Goal: Task Accomplishment & Management: Complete application form

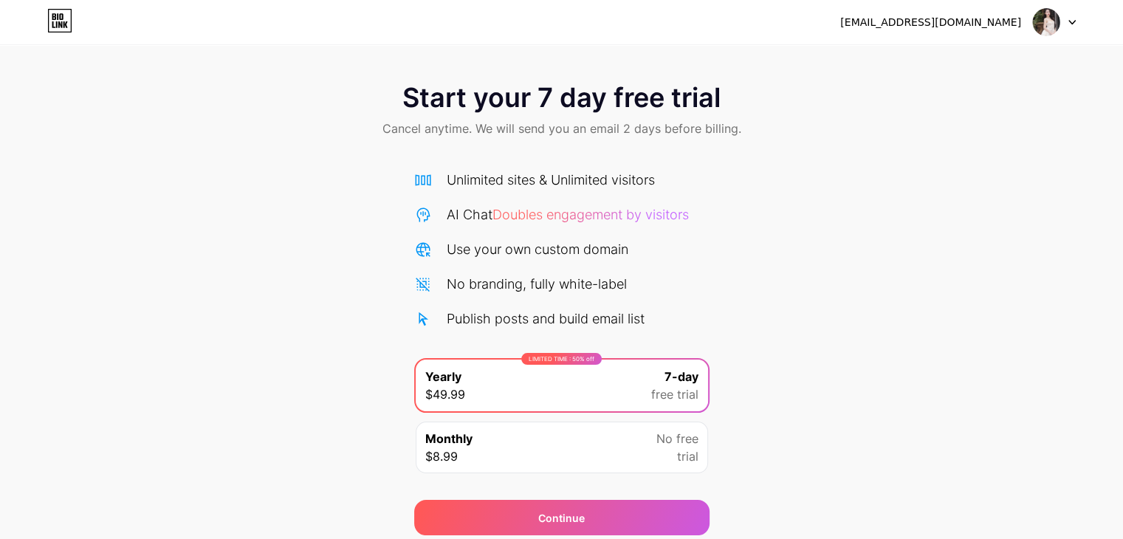
scroll to position [55, 0]
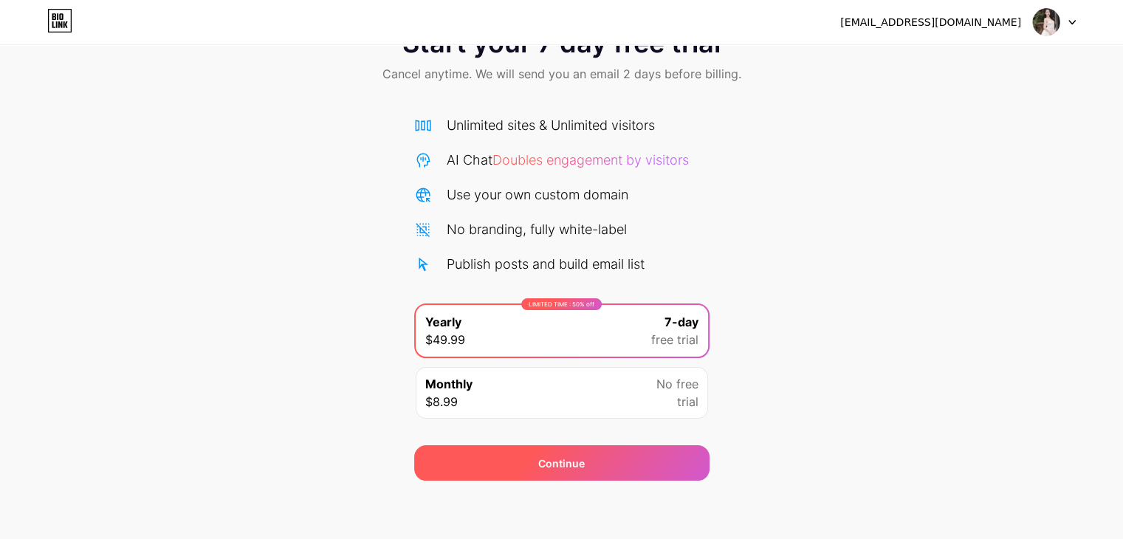
click at [505, 466] on div "Continue" at bounding box center [561, 462] width 295 height 35
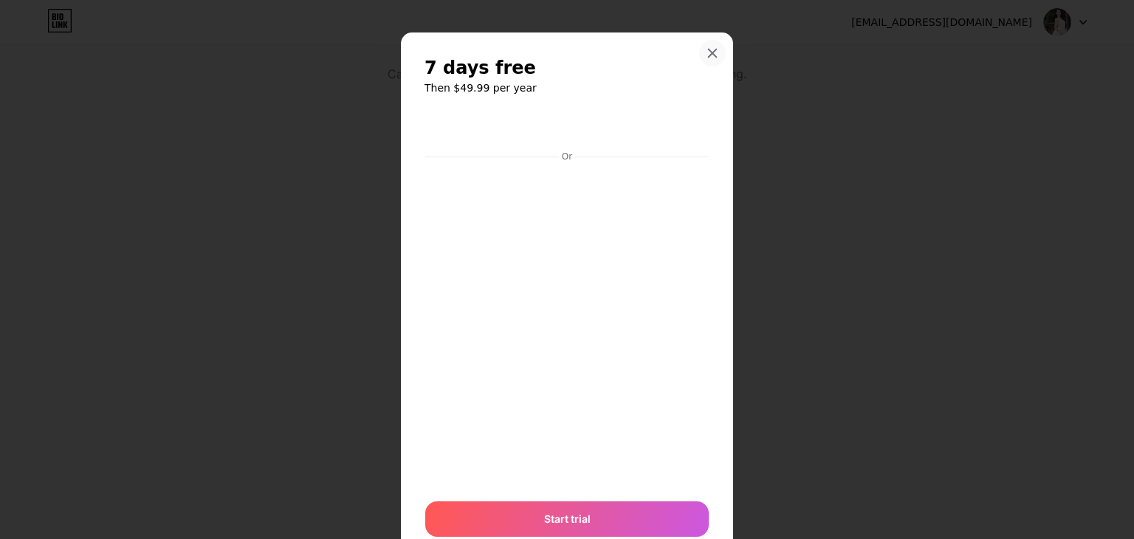
click at [707, 52] on icon at bounding box center [713, 53] width 12 height 12
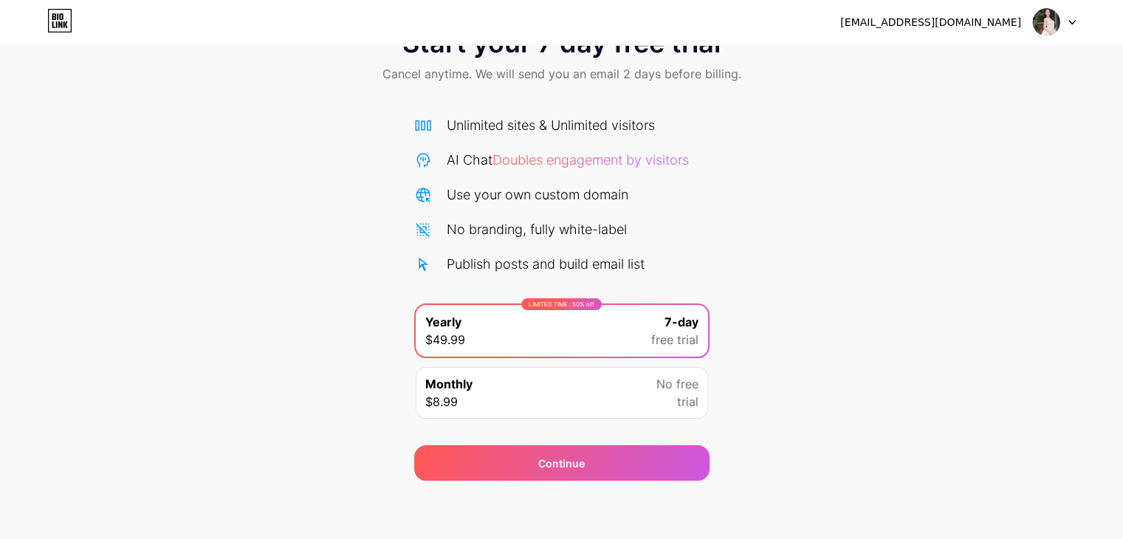
click at [1046, 22] on img at bounding box center [1047, 22] width 28 height 28
click at [996, 66] on li "Logout" at bounding box center [983, 61] width 183 height 40
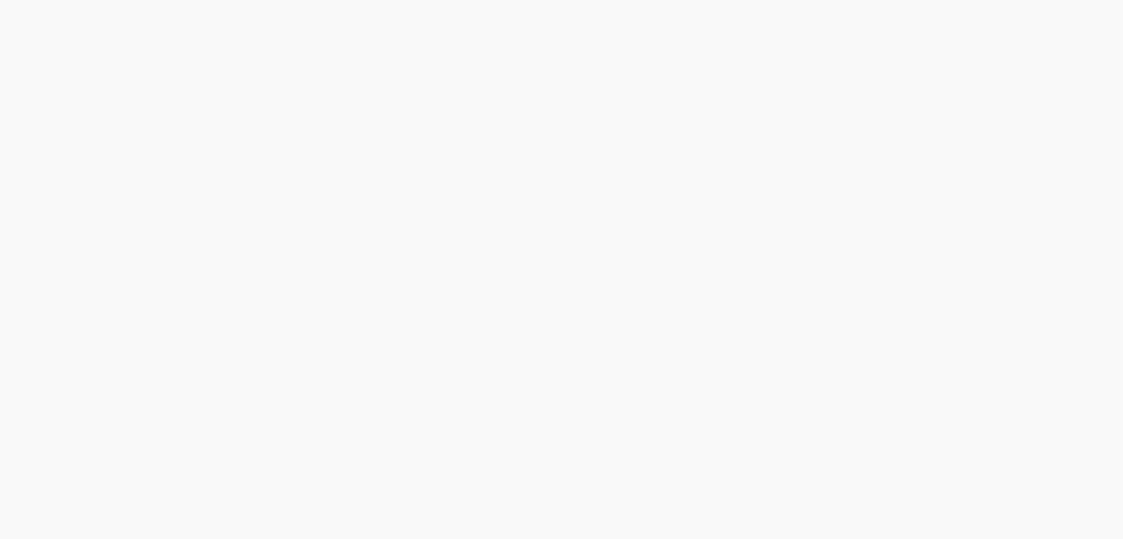
scroll to position [0, 0]
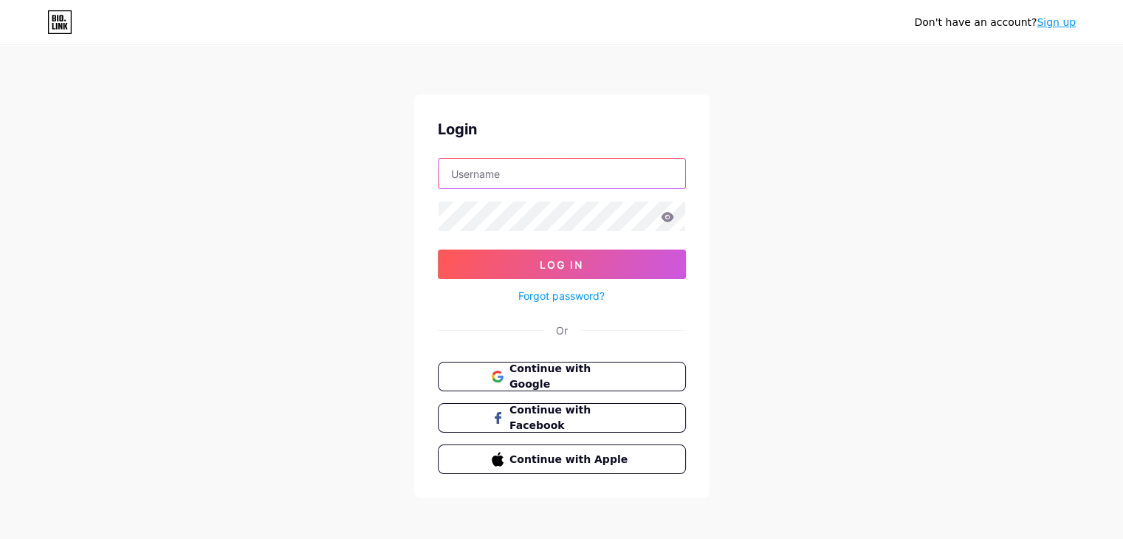
type input "[EMAIL_ADDRESS][DOMAIN_NAME]"
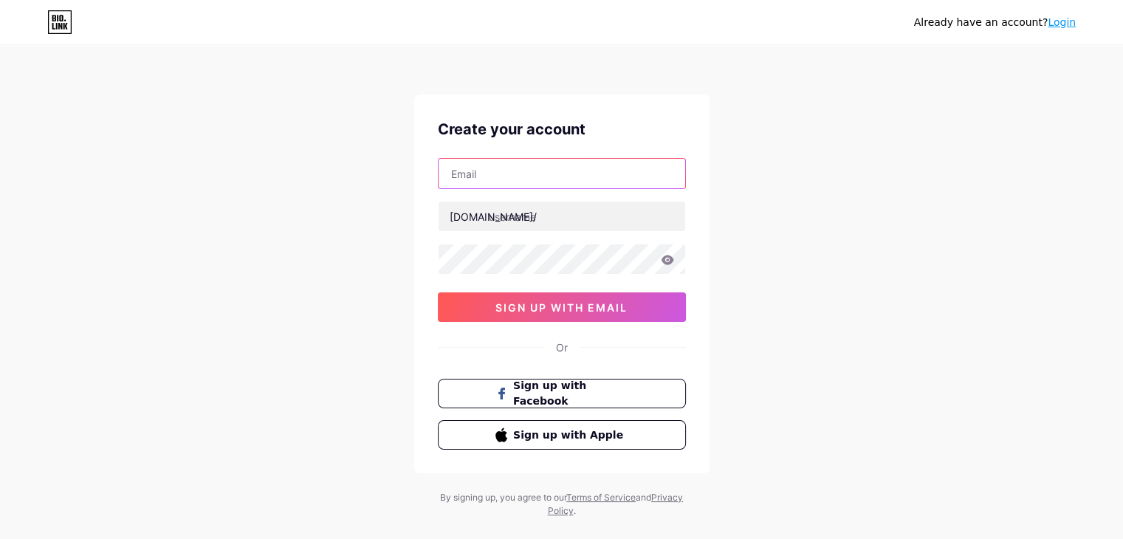
drag, startPoint x: 0, startPoint y: 0, endPoint x: 514, endPoint y: 179, distance: 544.3
click at [514, 179] on input "text" at bounding box center [562, 174] width 247 height 30
click at [550, 161] on input "text" at bounding box center [562, 174] width 247 height 30
type input "[EMAIL_ADDRESS][DOMAIN_NAME]"
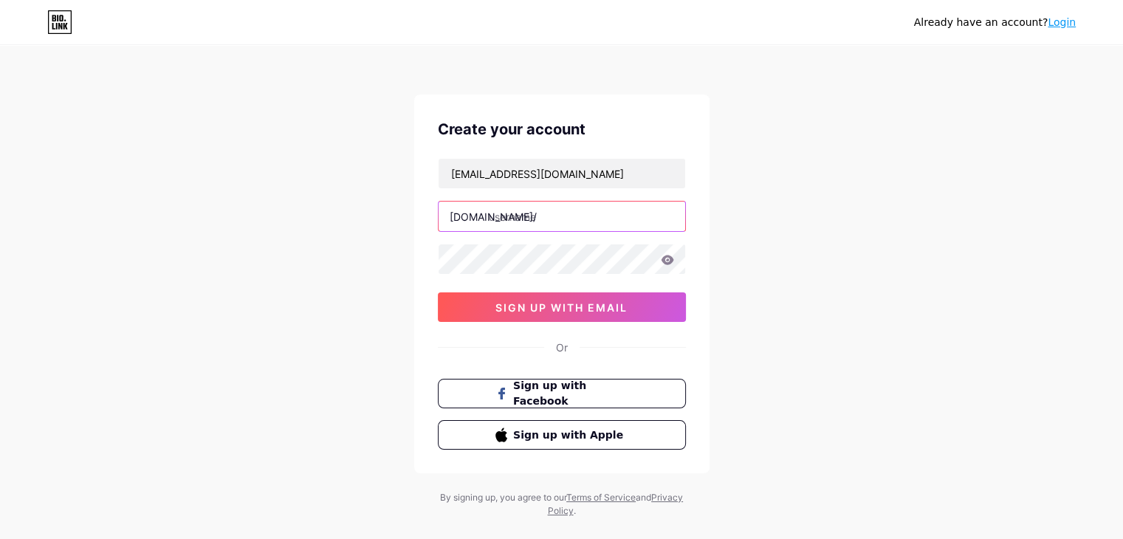
click at [495, 216] on input "text" at bounding box center [562, 217] width 247 height 30
type input "thuonghuyenmehu"
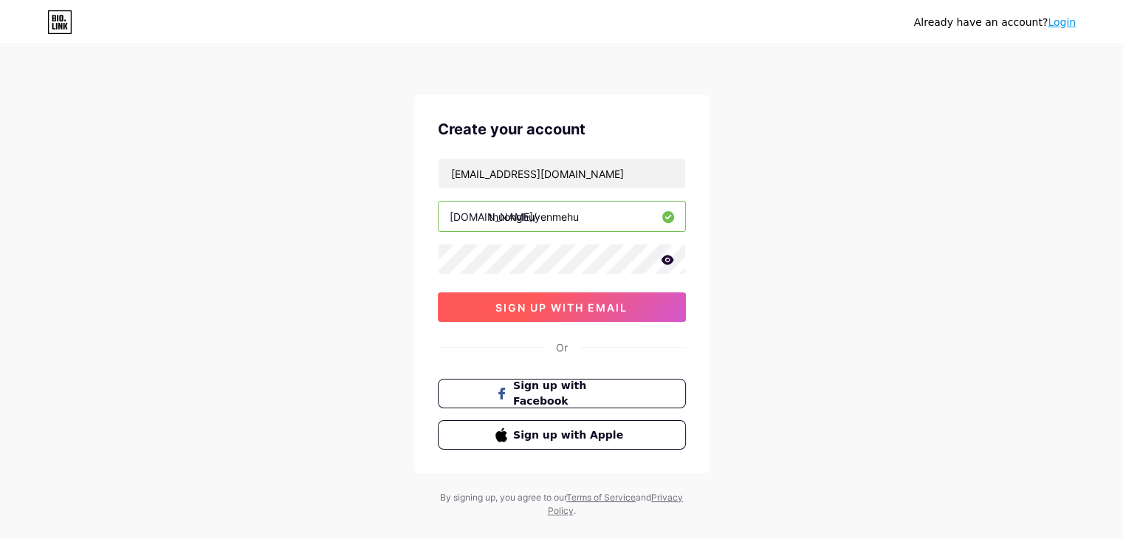
click at [477, 305] on button "sign up with email" at bounding box center [562, 307] width 248 height 30
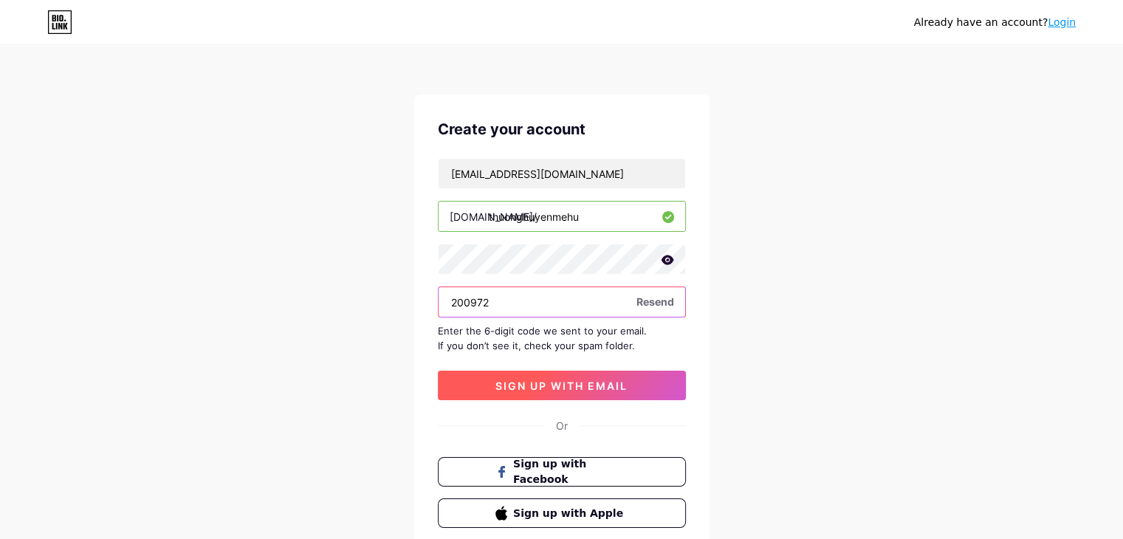
type input "200972"
click at [505, 394] on button "sign up with email" at bounding box center [562, 386] width 248 height 30
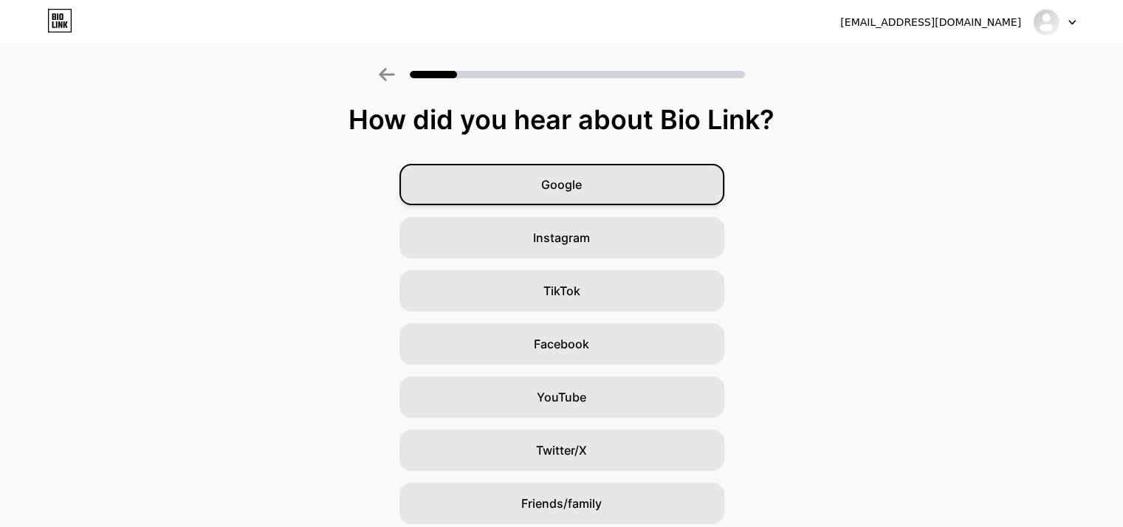
click at [620, 188] on div "Google" at bounding box center [562, 184] width 325 height 41
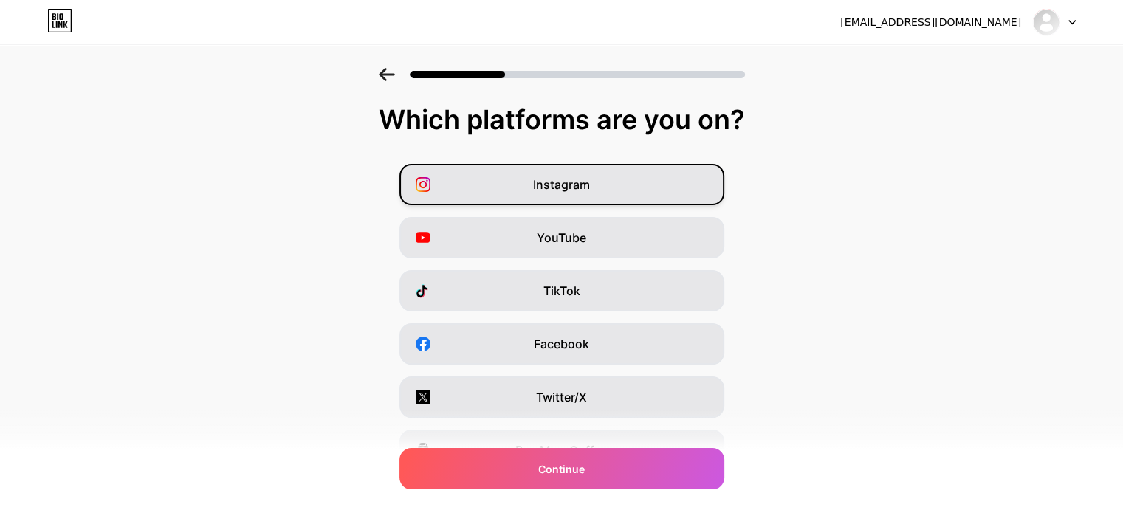
click at [598, 196] on div "Instagram" at bounding box center [562, 184] width 325 height 41
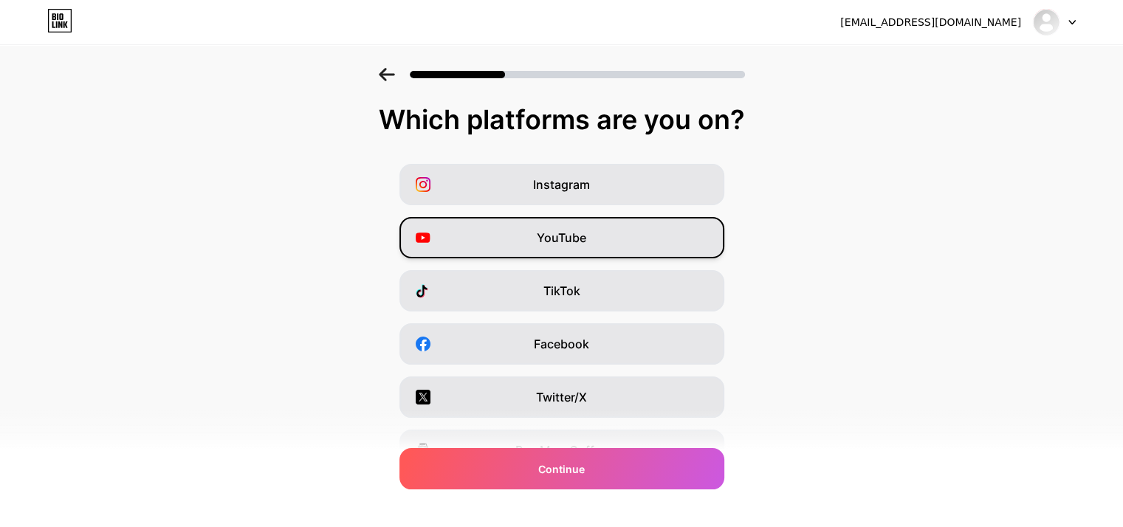
click at [599, 239] on div "YouTube" at bounding box center [562, 237] width 325 height 41
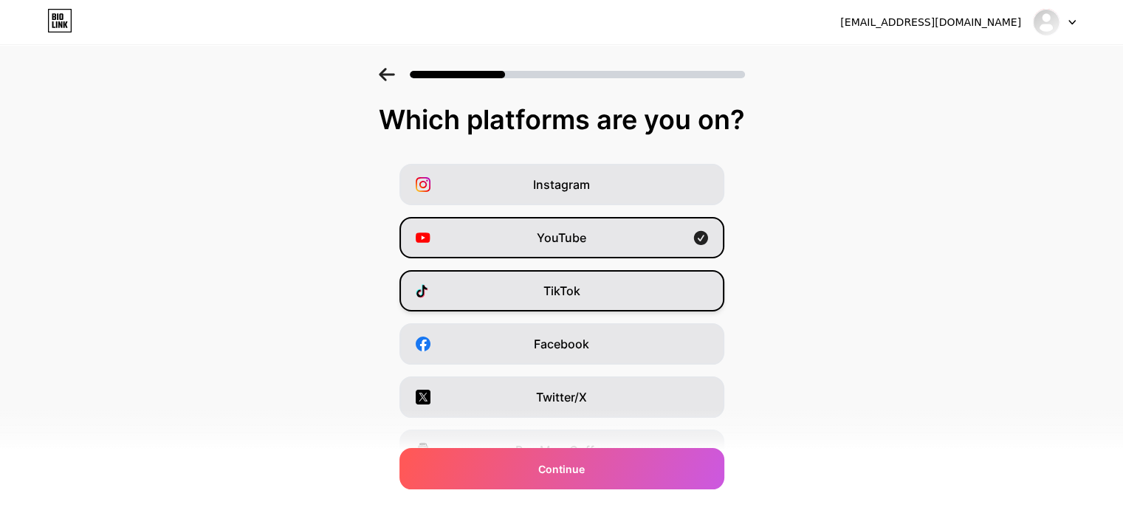
click at [581, 293] on span "TikTok" at bounding box center [562, 291] width 37 height 18
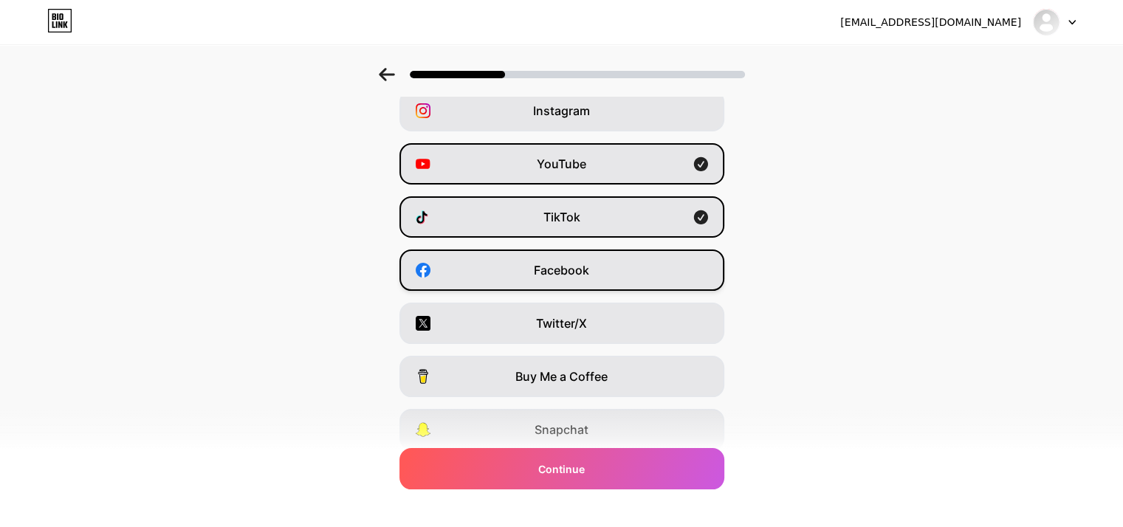
scroll to position [183, 0]
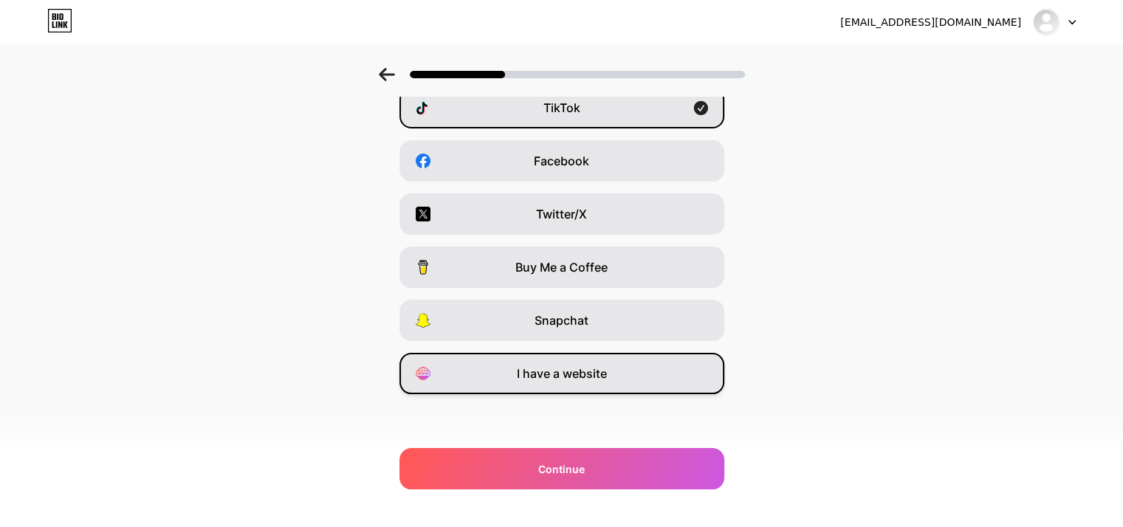
click at [550, 380] on span "I have a website" at bounding box center [562, 374] width 90 height 18
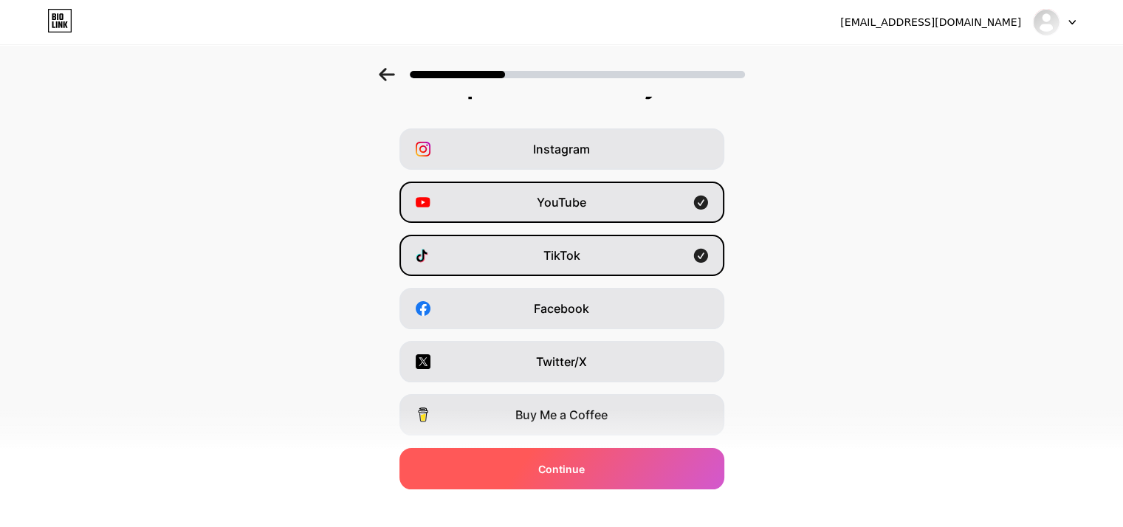
click at [581, 472] on span "Continue" at bounding box center [561, 470] width 47 height 16
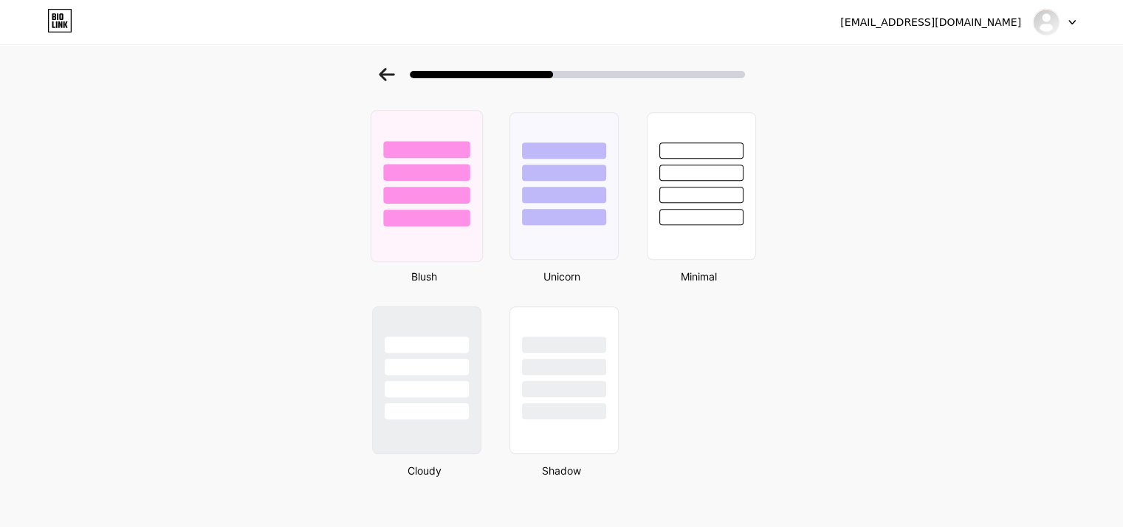
scroll to position [1227, 0]
click at [431, 183] on div at bounding box center [426, 190] width 86 height 17
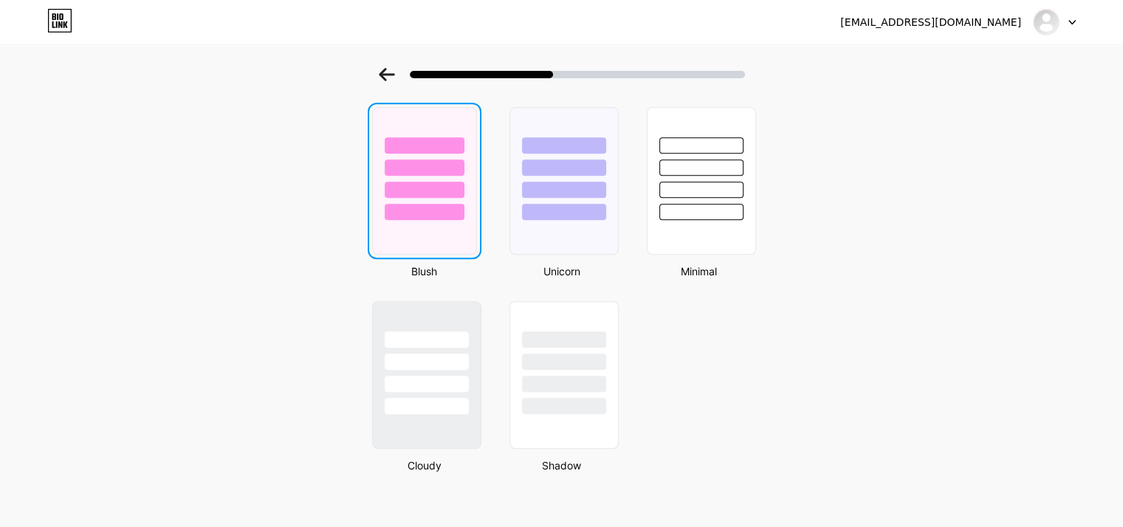
scroll to position [0, 0]
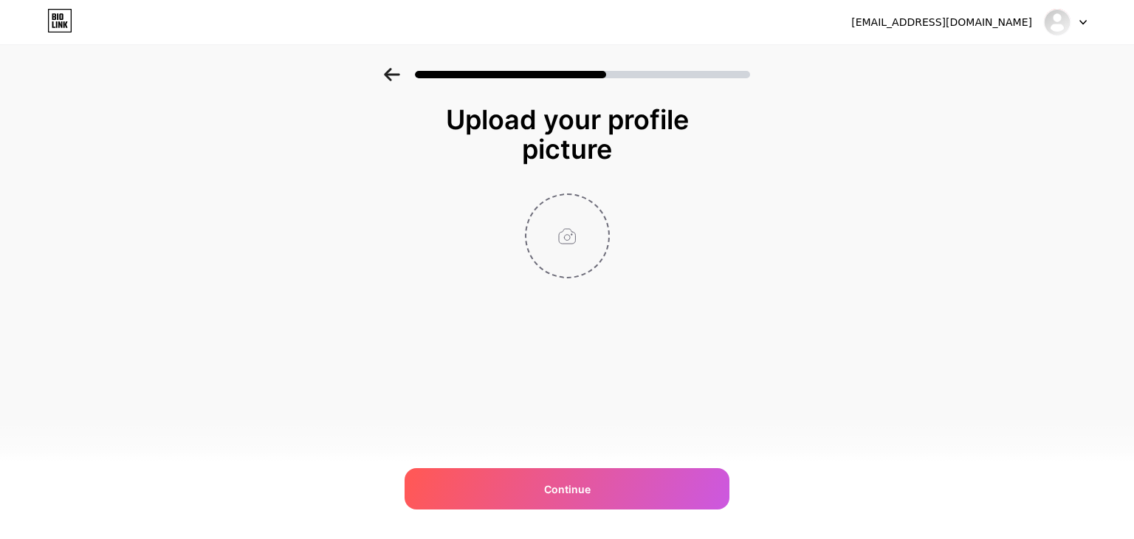
click at [568, 225] on input "file" at bounding box center [568, 236] width 82 height 82
type input "C:\fakepath\photo_2025-08-08_21-59-55.jpg"
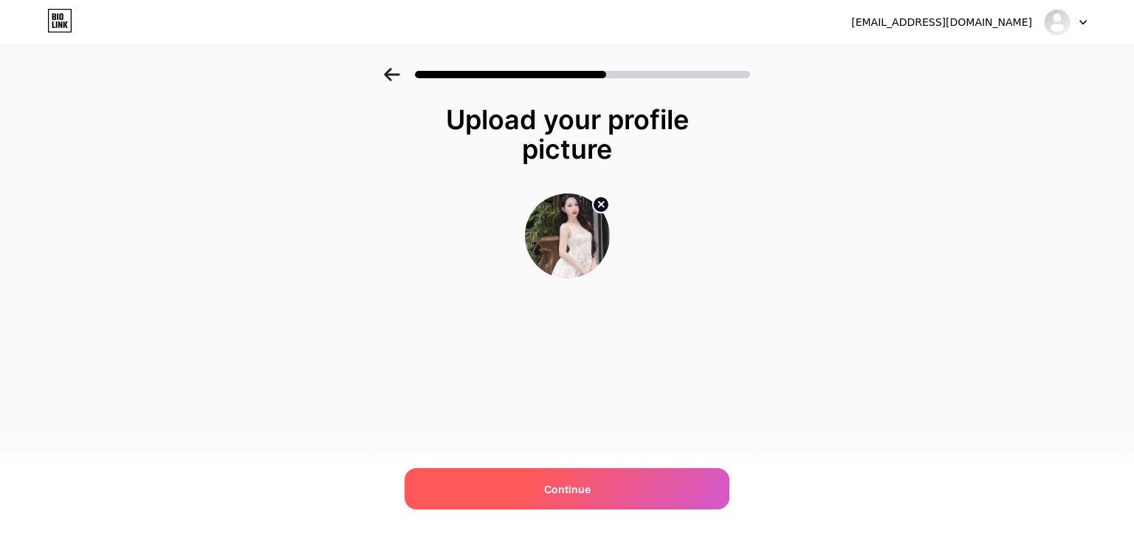
click at [541, 485] on div "Continue" at bounding box center [567, 488] width 325 height 41
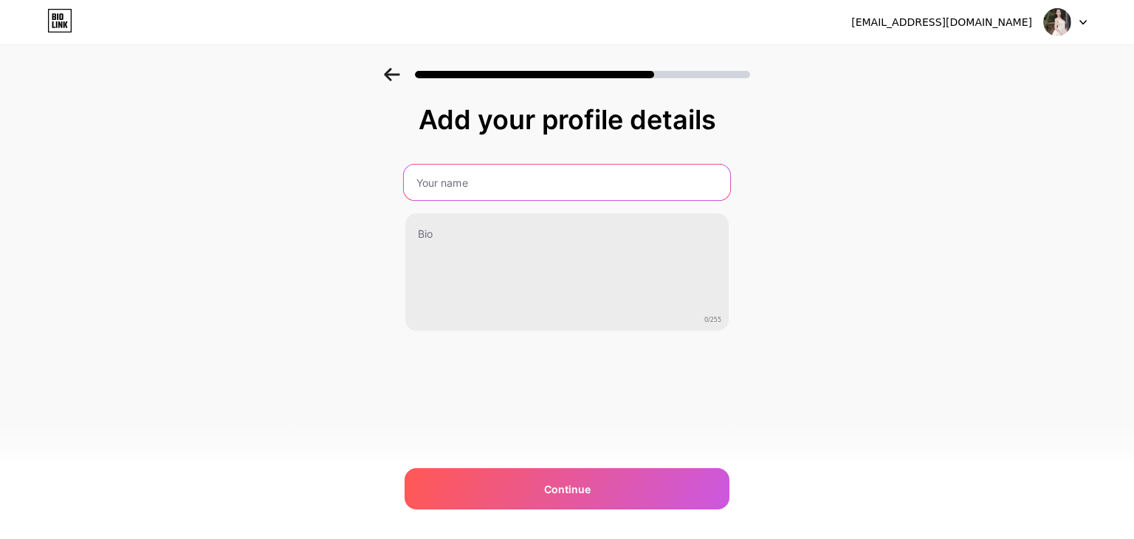
click at [483, 190] on input "text" at bounding box center [567, 182] width 326 height 35
type input "[PERSON_NAME]"
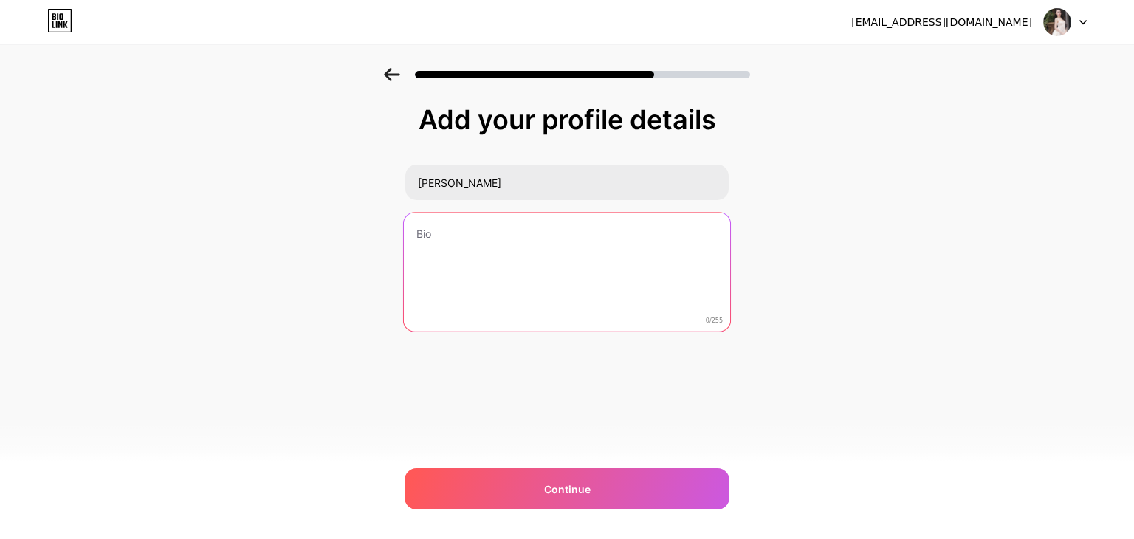
click at [482, 243] on textarea at bounding box center [567, 273] width 326 height 120
type textarea "K"
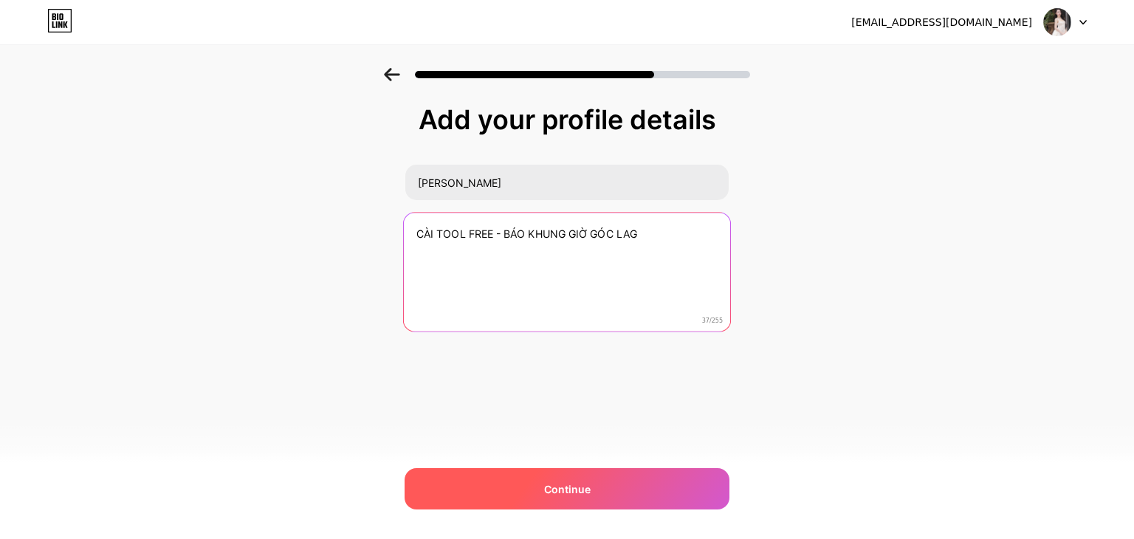
type textarea "CÀI TOOL FREE - BÁO KHUNG GIỜ GÓC LAG"
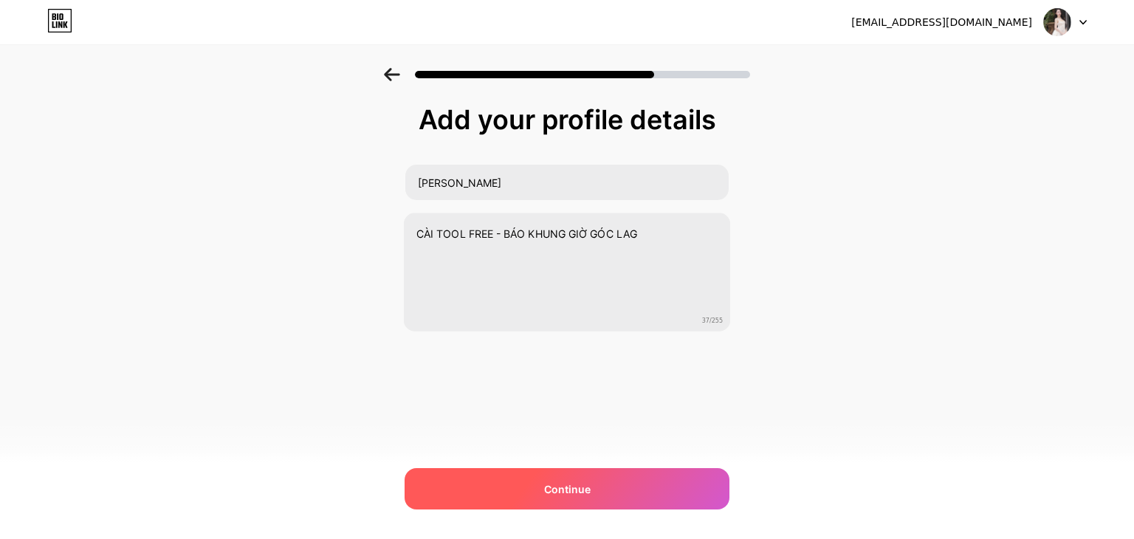
click at [600, 485] on div "Continue" at bounding box center [567, 488] width 325 height 41
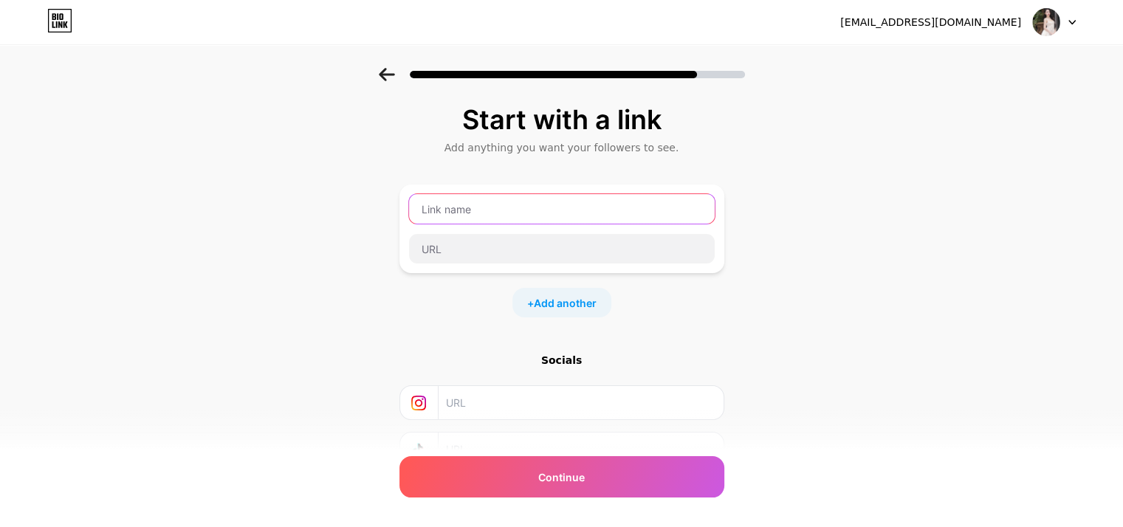
click at [550, 219] on input "text" at bounding box center [562, 209] width 306 height 30
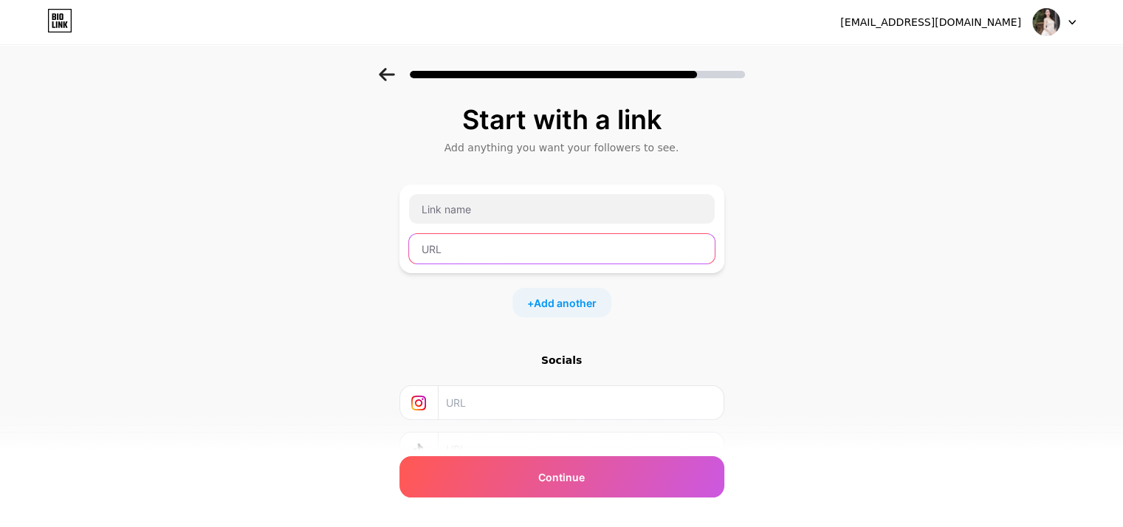
drag, startPoint x: 566, startPoint y: 199, endPoint x: 503, endPoint y: 254, distance: 83.7
click at [503, 254] on input "text" at bounding box center [562, 249] width 306 height 30
paste input "[URL][DOMAIN_NAME]"
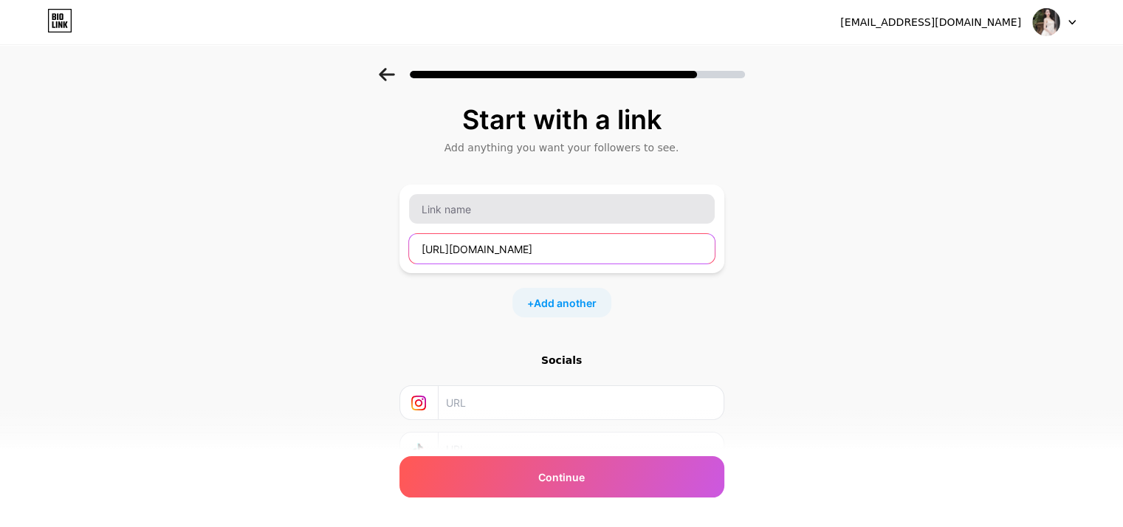
type input "[URL][DOMAIN_NAME]"
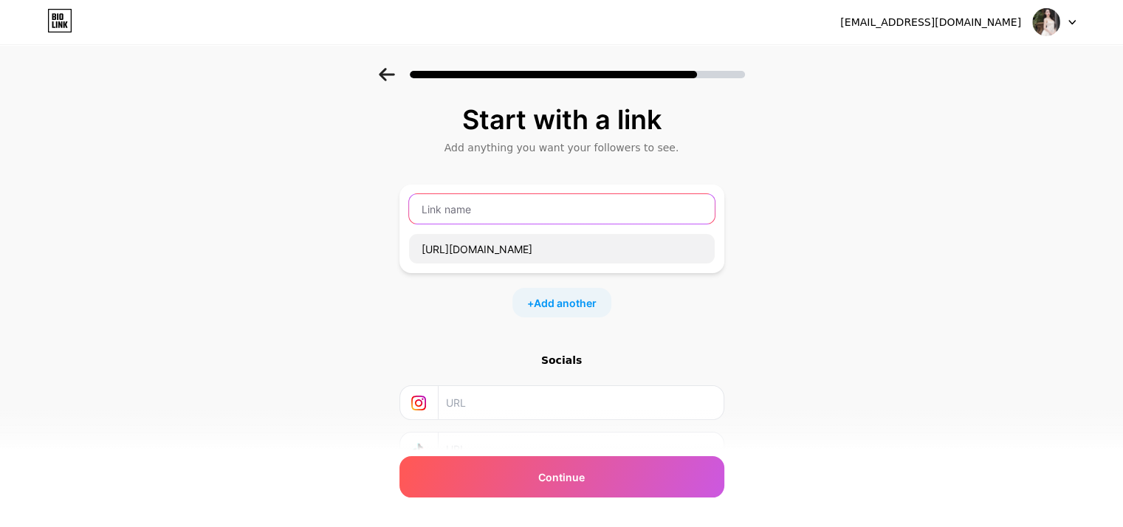
click at [456, 208] on input "text" at bounding box center [562, 209] width 306 height 30
type input "CỔNG GAME ĐANG NHẢ ( trải nghiệm 88k, x2 nạp đầu)"
click at [543, 300] on span "Add another" at bounding box center [565, 303] width 63 height 16
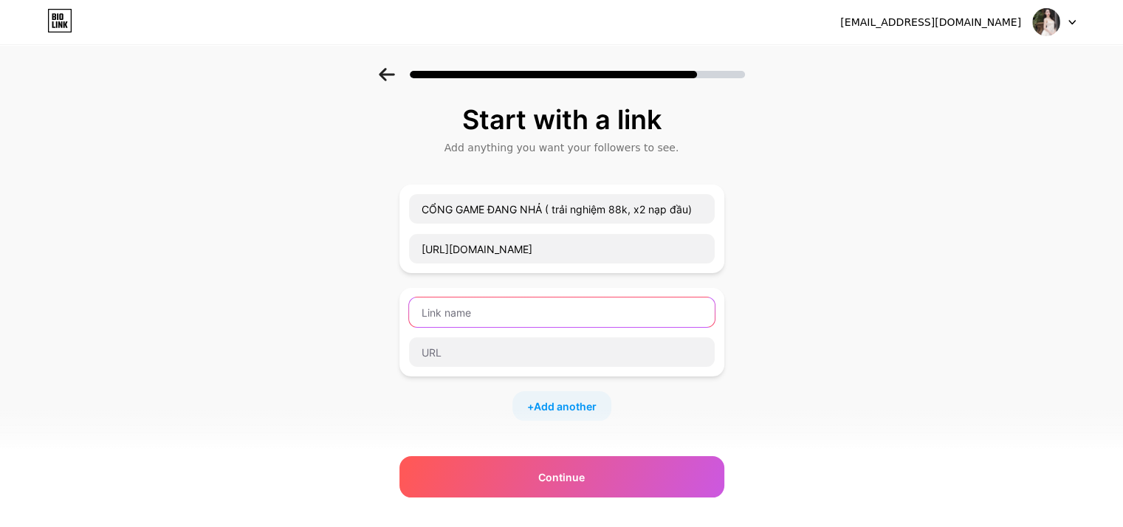
click at [532, 307] on input "text" at bounding box center [562, 313] width 306 height 30
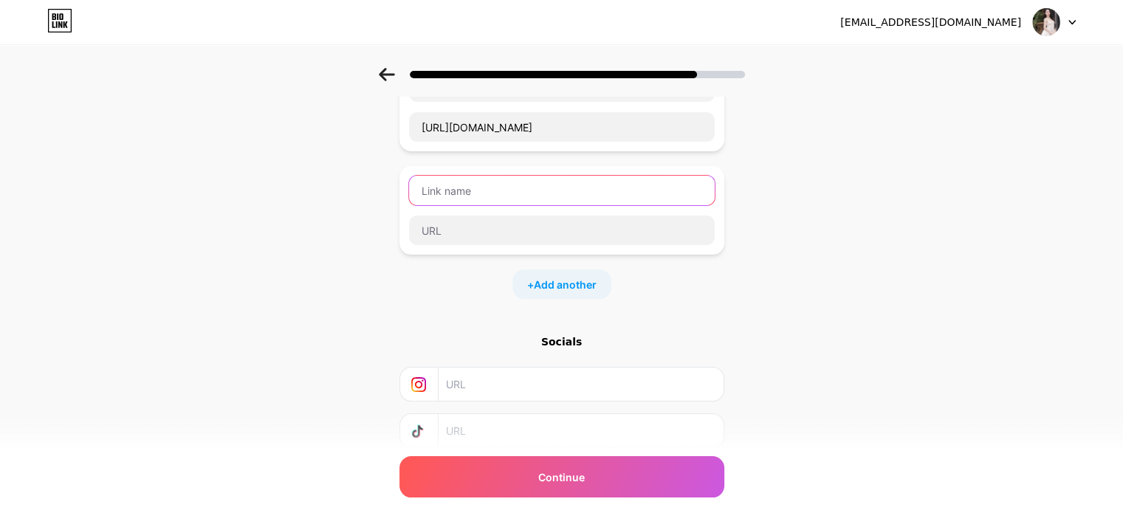
scroll to position [148, 0]
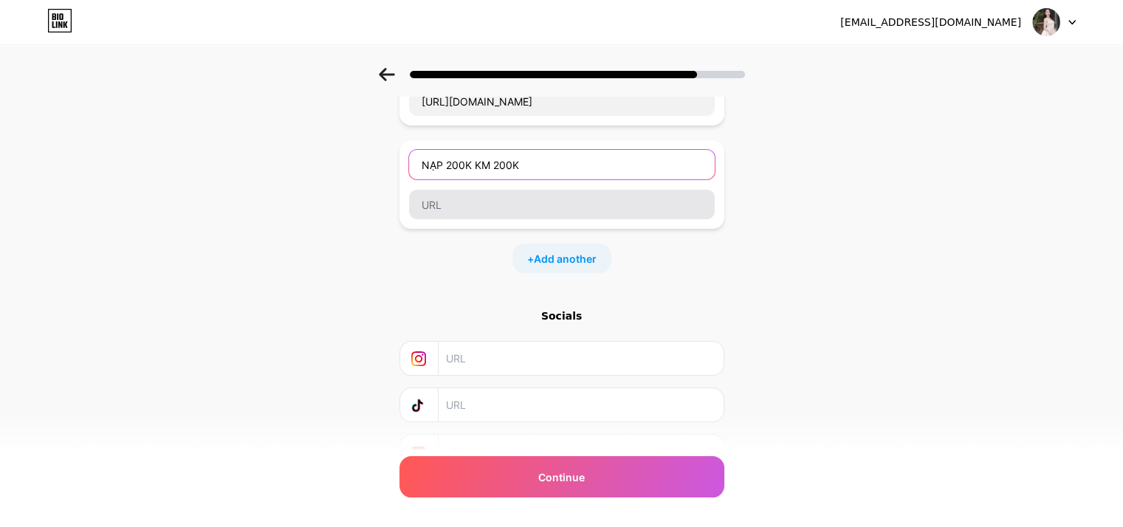
type input "NẠP 200K KM 200K"
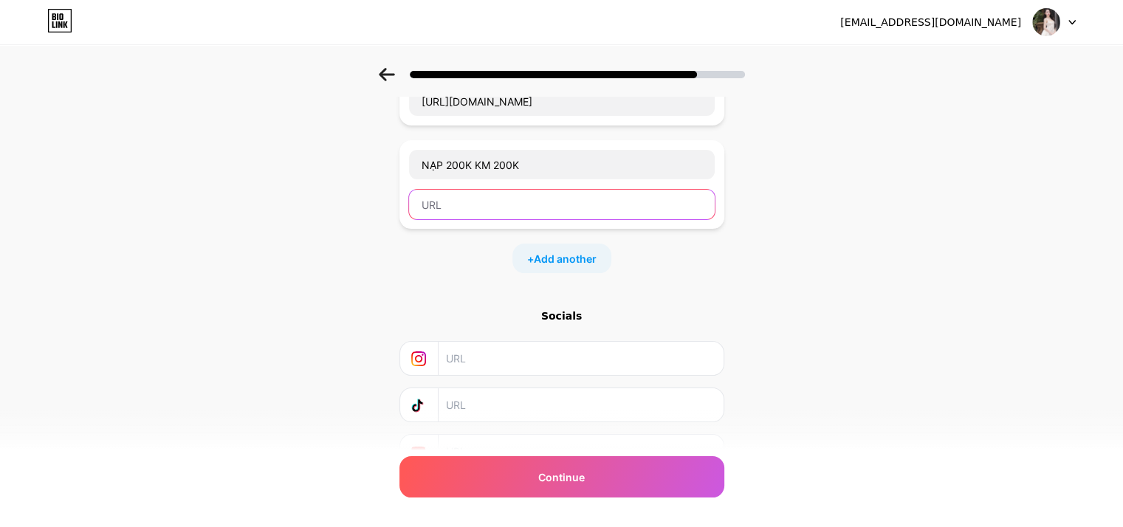
click at [574, 208] on input "text" at bounding box center [562, 205] width 306 height 30
paste input "[URL][DOMAIN_NAME]"
type input "[URL][DOMAIN_NAME]"
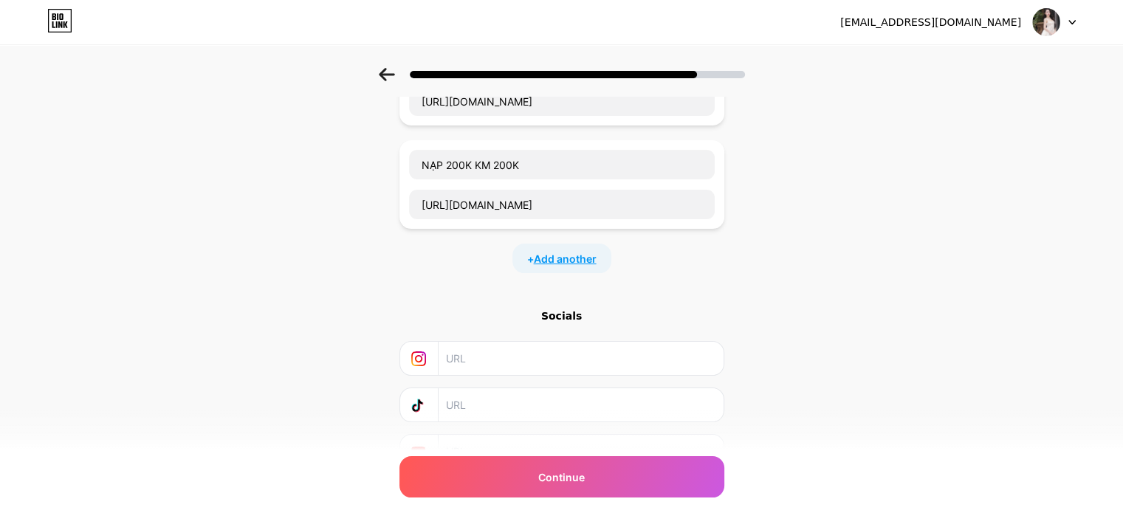
click at [560, 256] on span "Add another" at bounding box center [565, 259] width 63 height 16
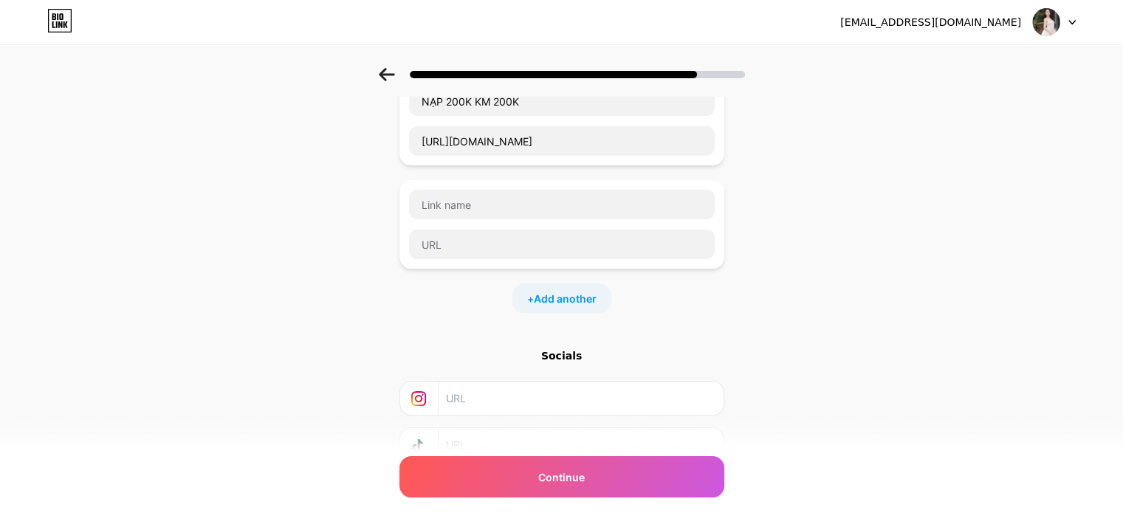
scroll to position [295, 0]
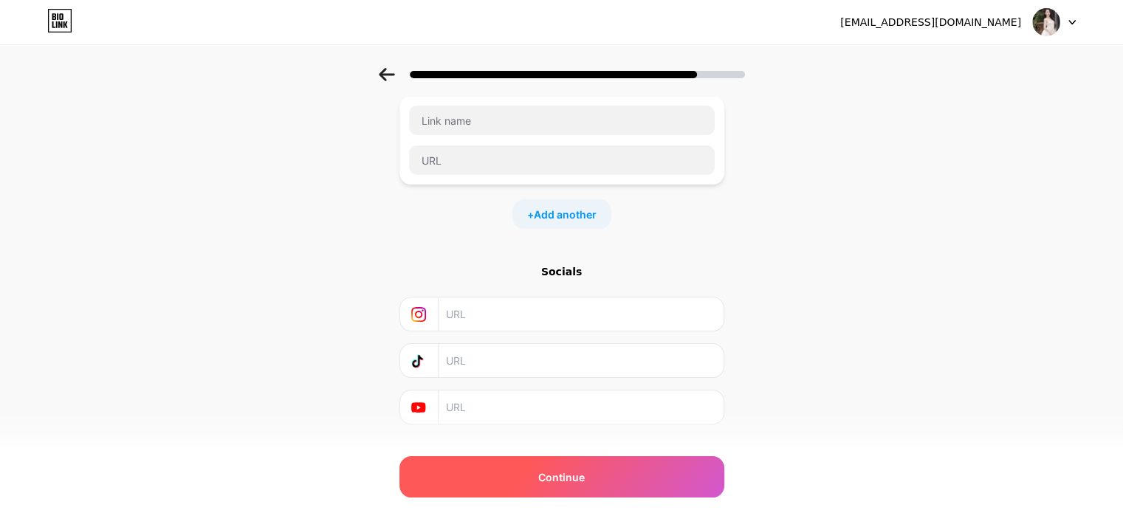
click at [536, 465] on div "Continue" at bounding box center [562, 476] width 325 height 41
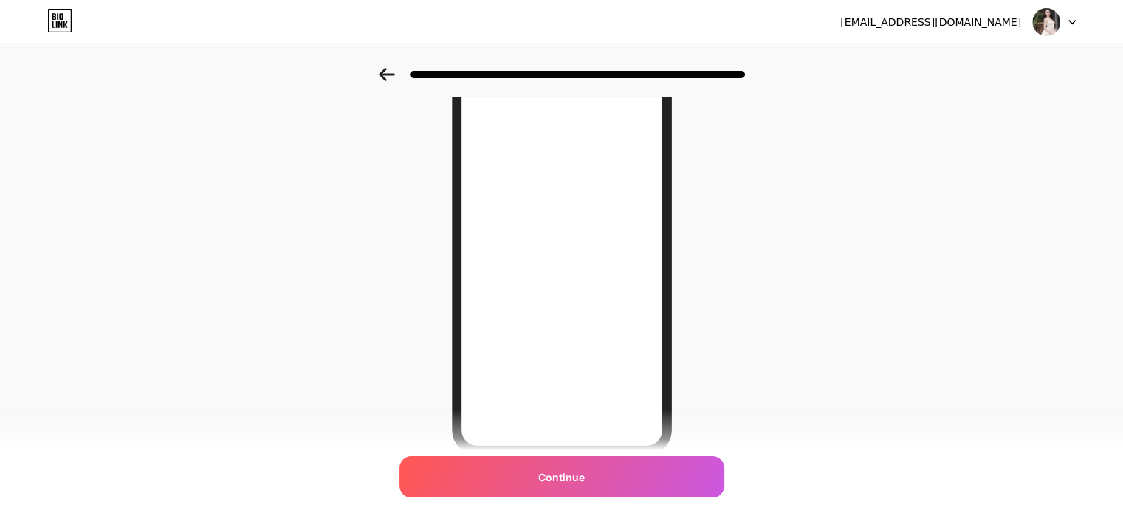
scroll to position [214, 0]
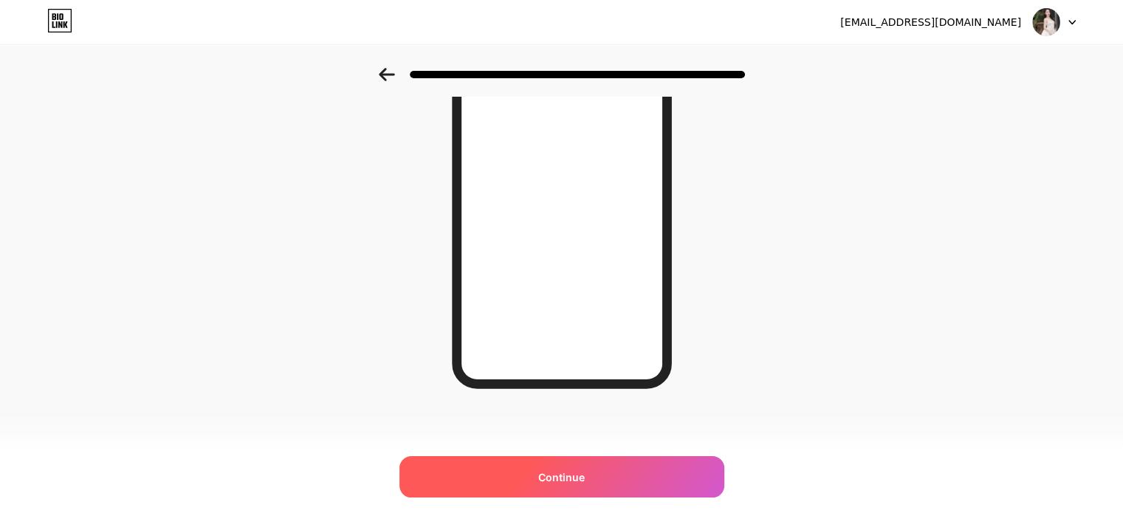
click at [520, 484] on div "Continue" at bounding box center [562, 476] width 325 height 41
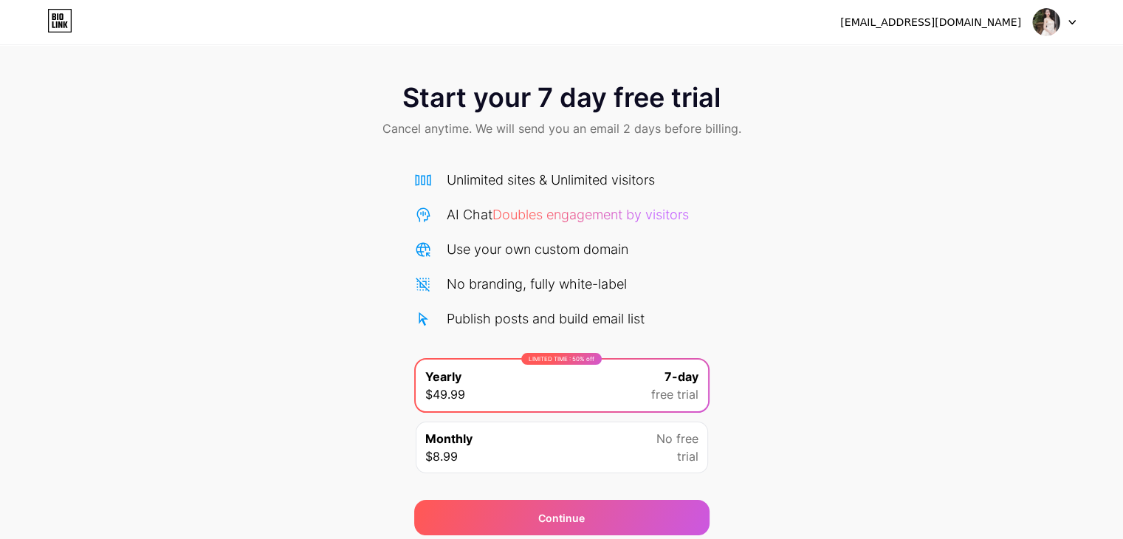
scroll to position [55, 0]
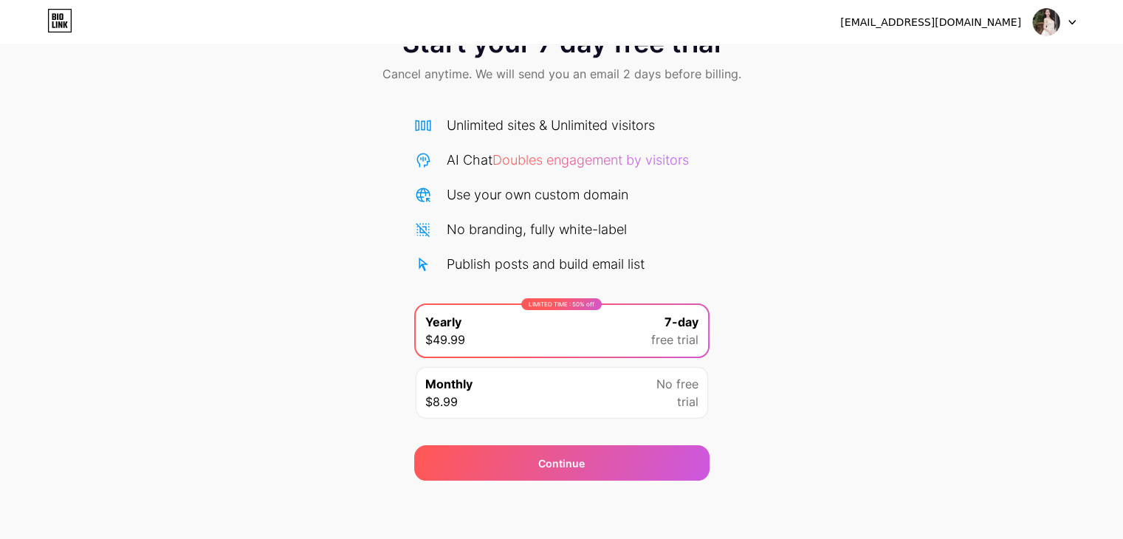
click at [523, 378] on div "Monthly $8.99 No free trial" at bounding box center [562, 393] width 292 height 52
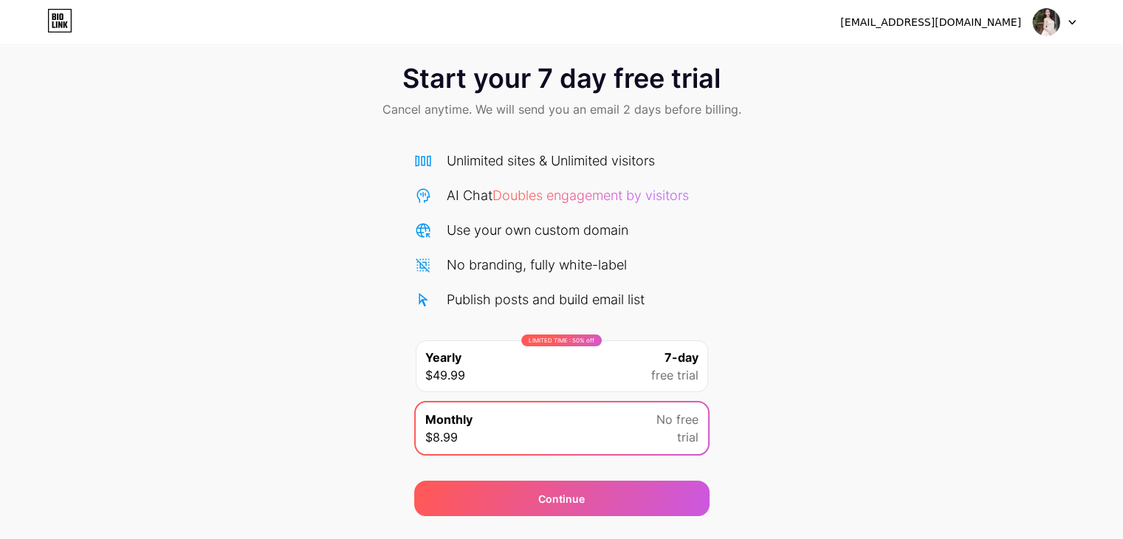
scroll to position [0, 0]
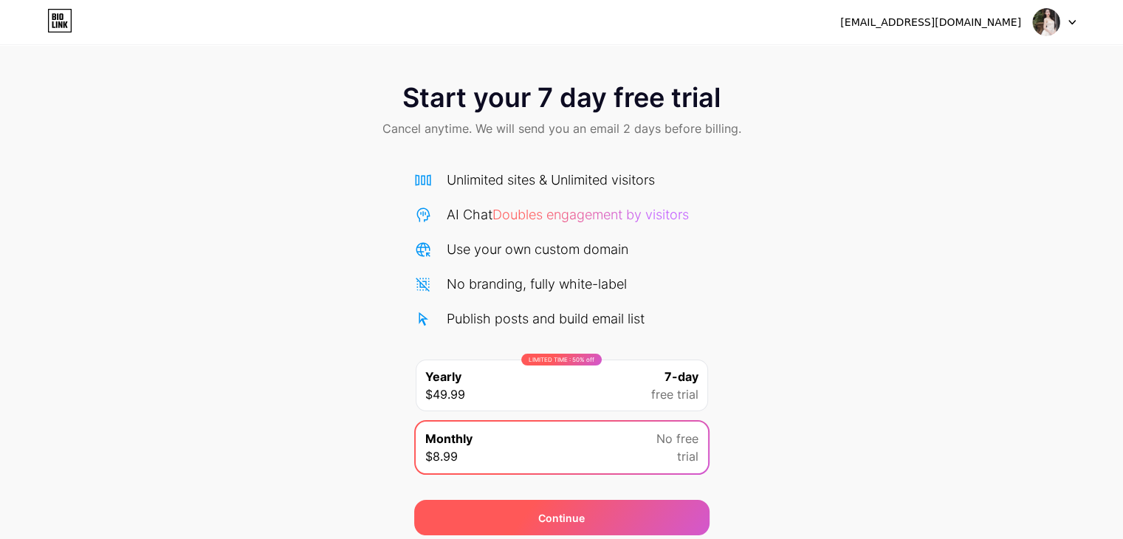
click at [456, 514] on div "Continue" at bounding box center [561, 517] width 295 height 35
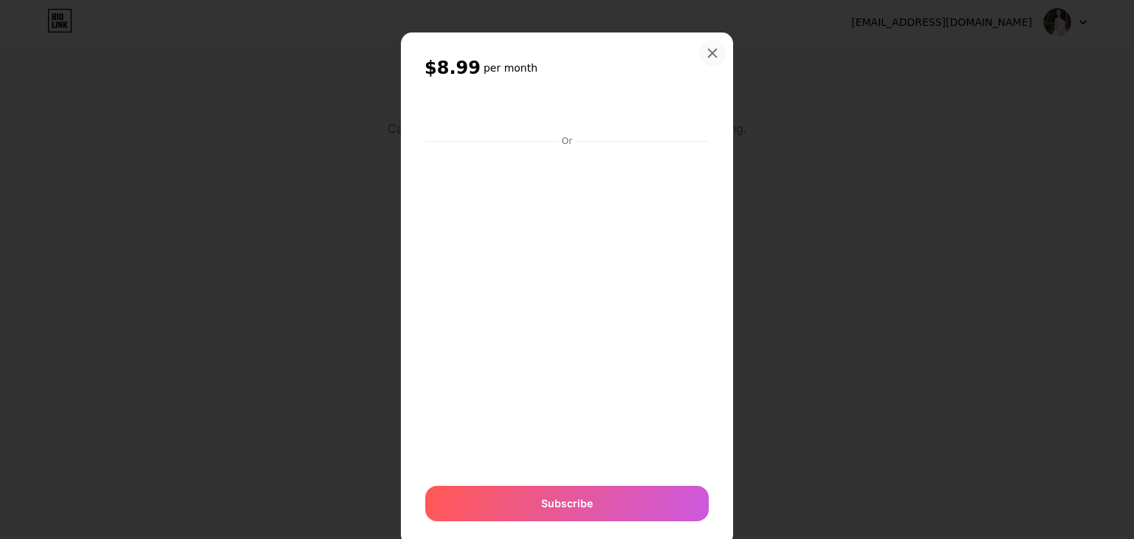
click at [707, 51] on icon at bounding box center [713, 53] width 12 height 12
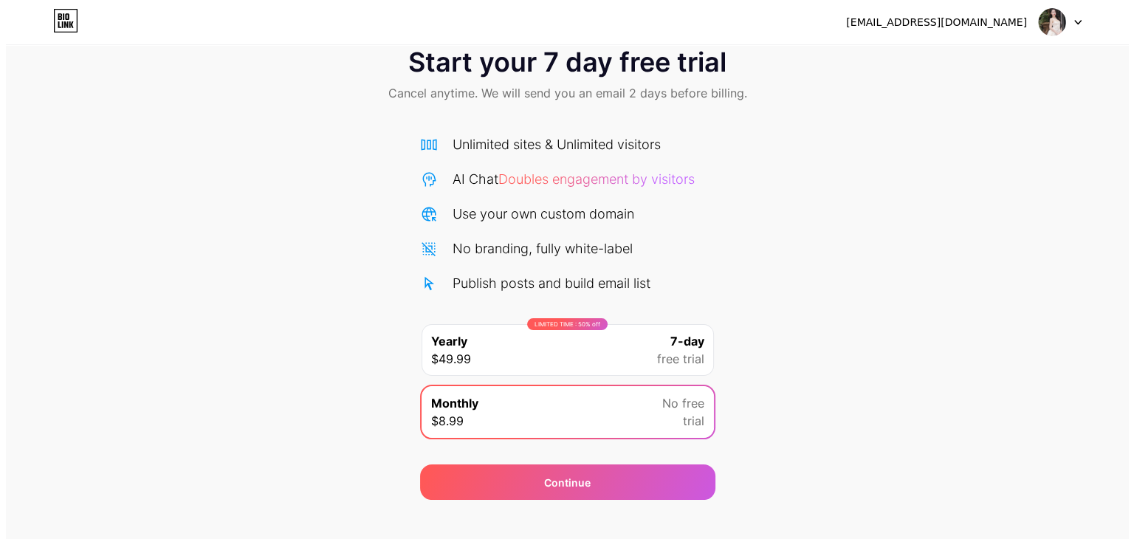
scroll to position [55, 0]
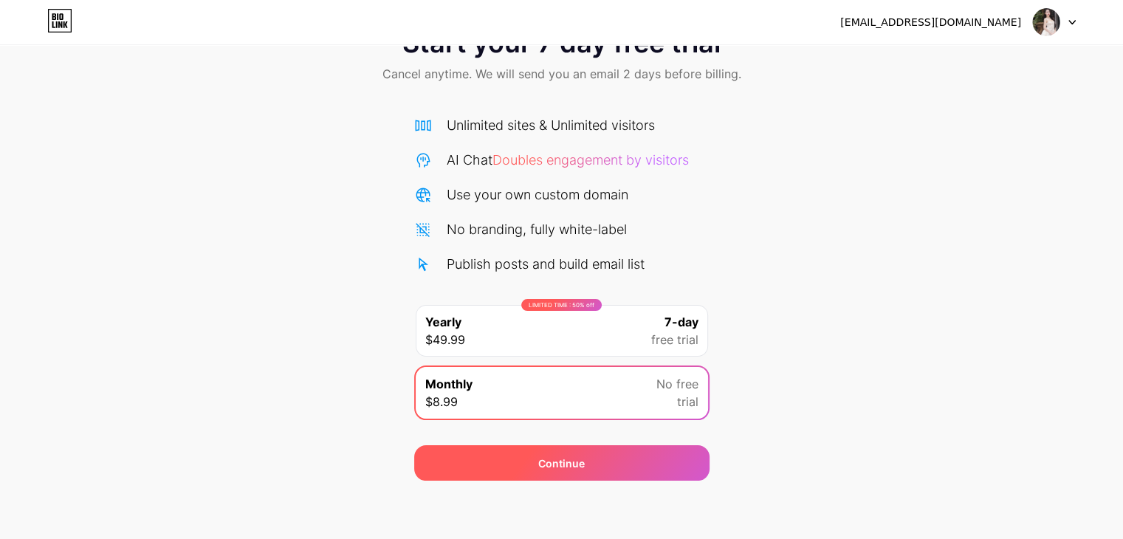
click at [633, 474] on div "Continue" at bounding box center [561, 462] width 295 height 35
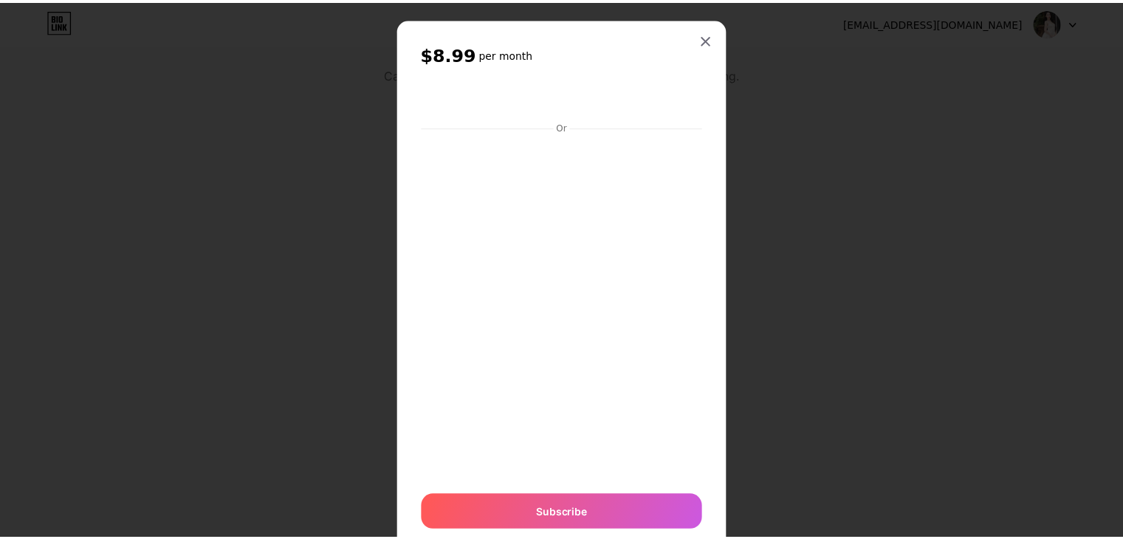
scroll to position [0, 0]
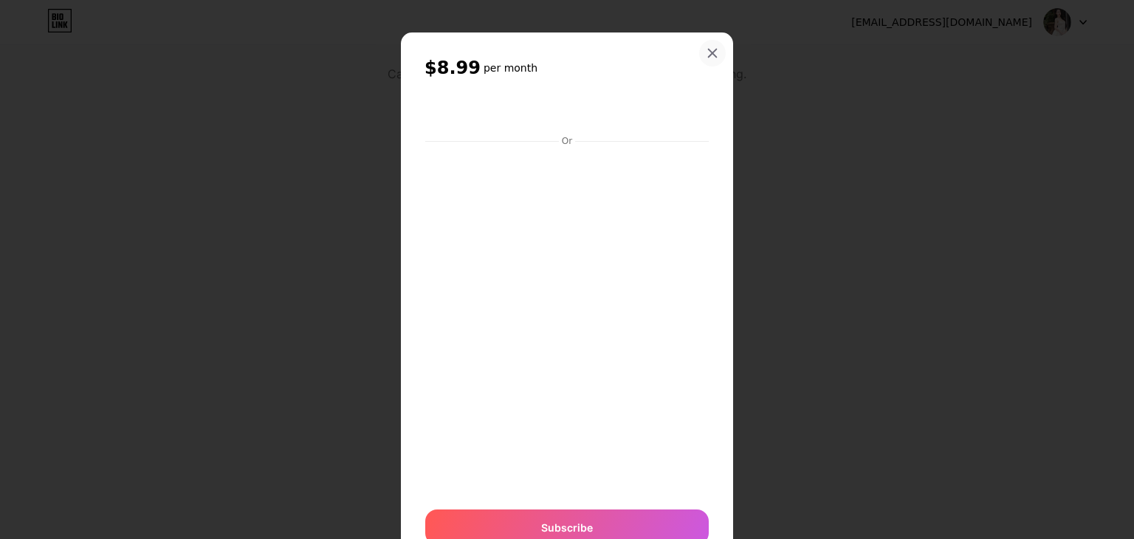
click at [711, 53] on icon at bounding box center [713, 53] width 12 height 12
